Goal: Task Accomplishment & Management: Manage account settings

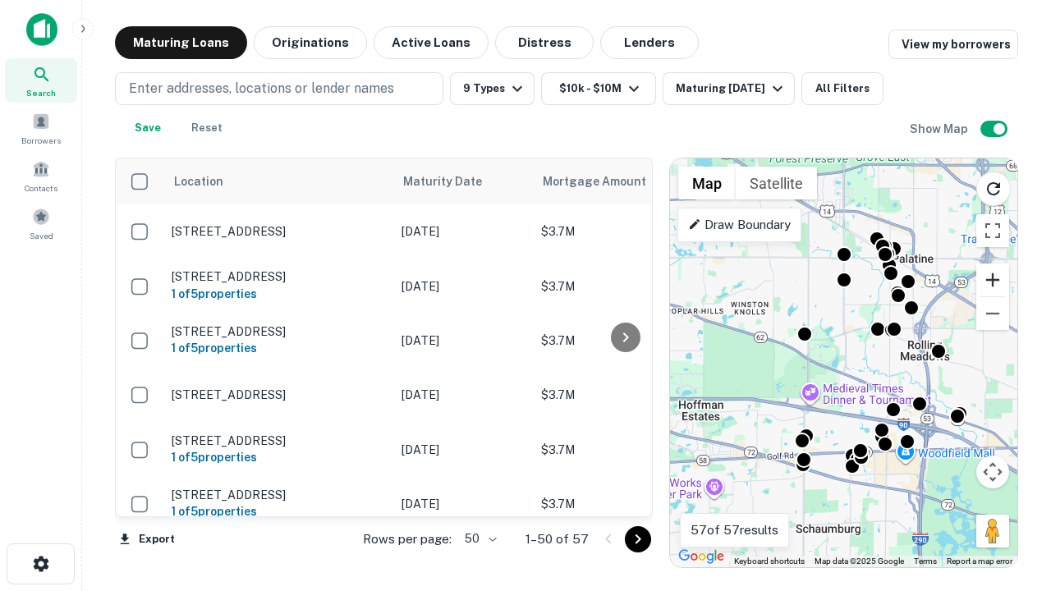
click at [992, 280] on button "Zoom in" at bounding box center [992, 279] width 33 height 33
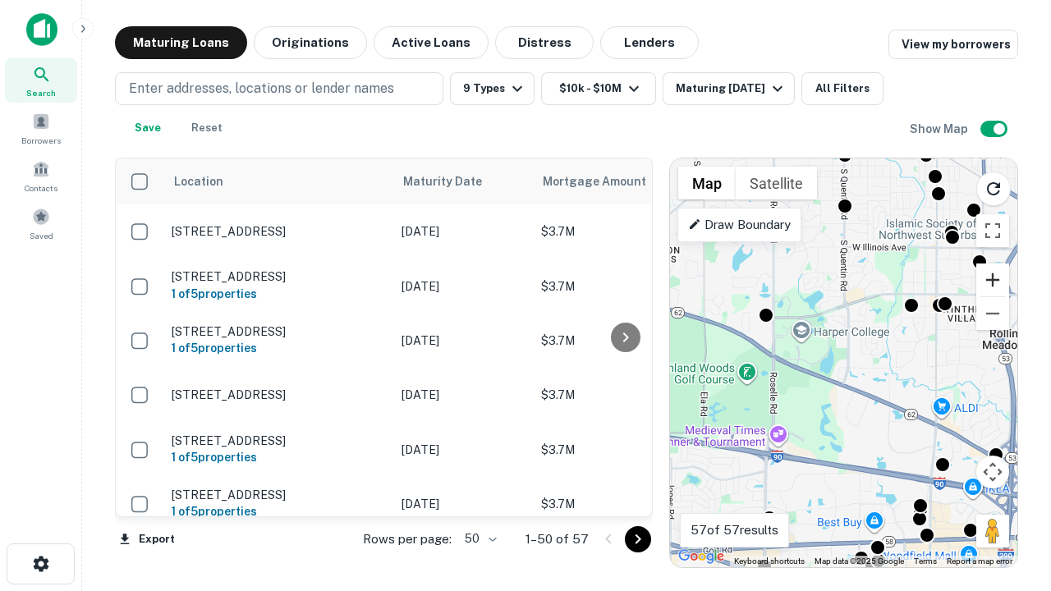
click at [992, 280] on button "Zoom in" at bounding box center [992, 279] width 33 height 33
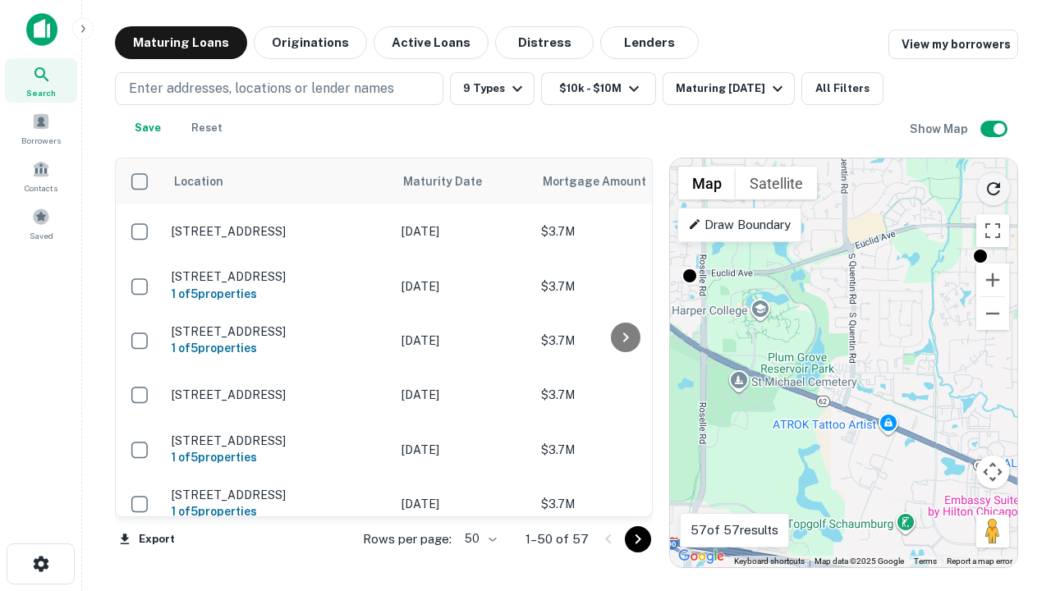
click at [993, 186] on icon "Reload search area" at bounding box center [993, 189] width 20 height 20
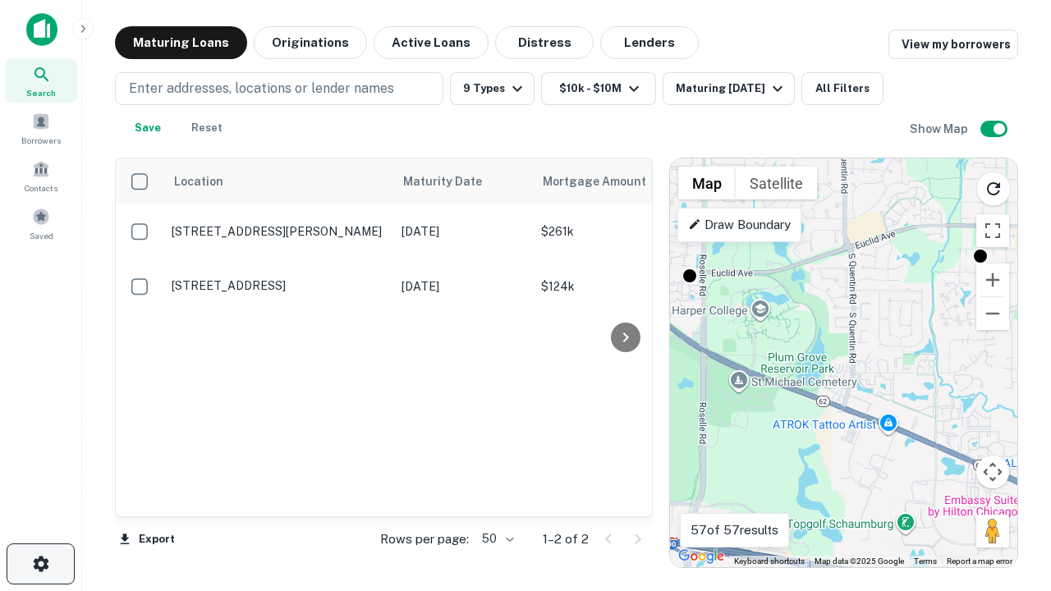
click at [40, 564] on icon "button" at bounding box center [41, 564] width 20 height 20
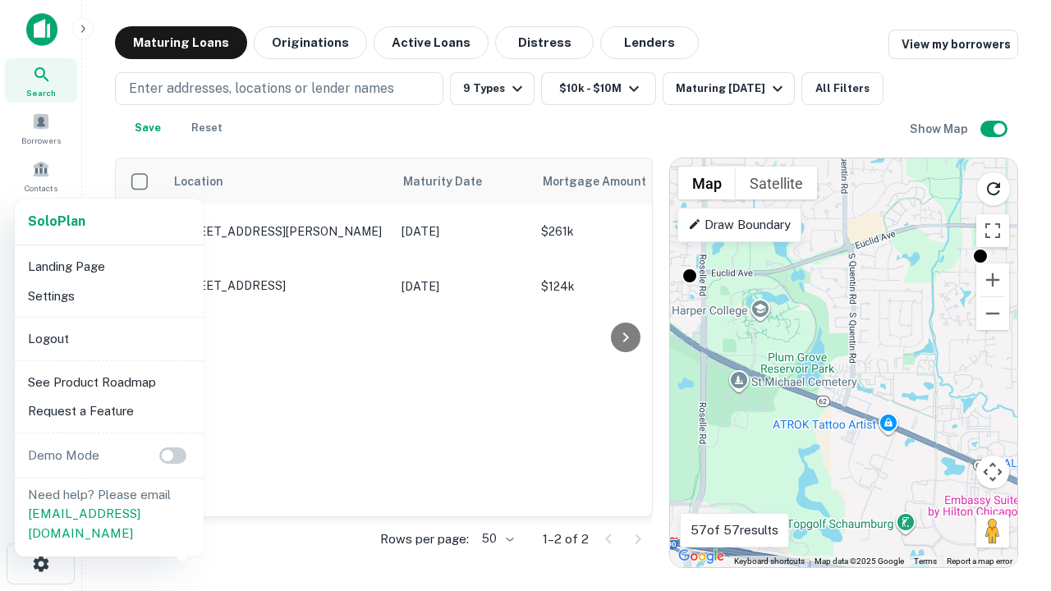
click at [108, 338] on li "Logout" at bounding box center [109, 339] width 176 height 30
